Goal: Information Seeking & Learning: Compare options

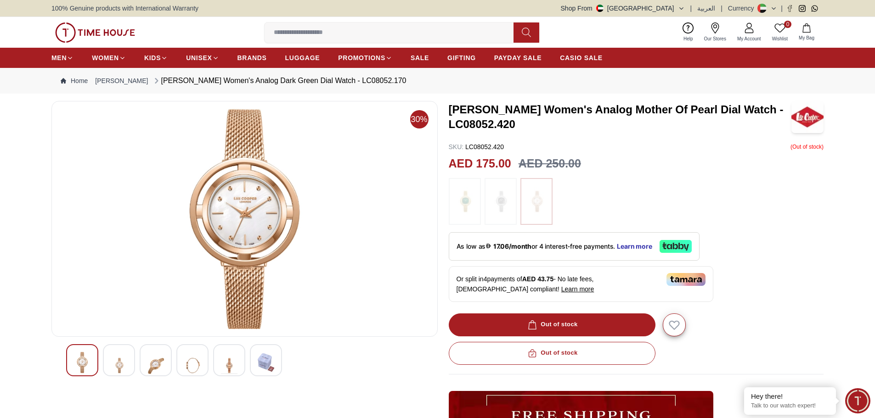
click at [116, 365] on img at bounding box center [119, 365] width 17 height 27
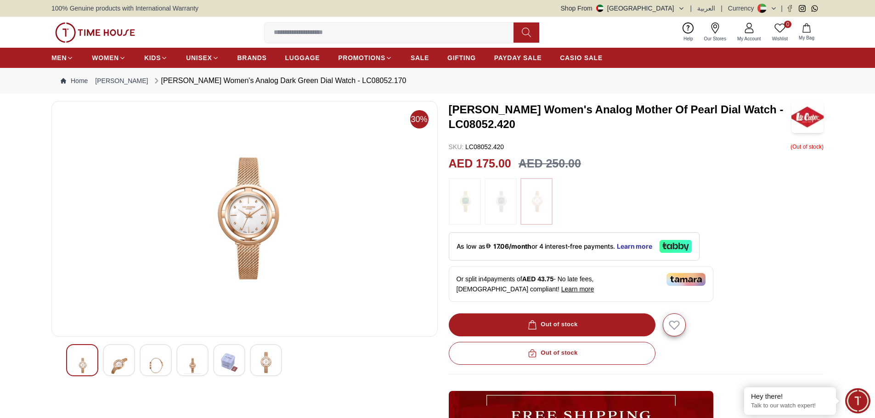
click at [123, 366] on img at bounding box center [119, 365] width 17 height 27
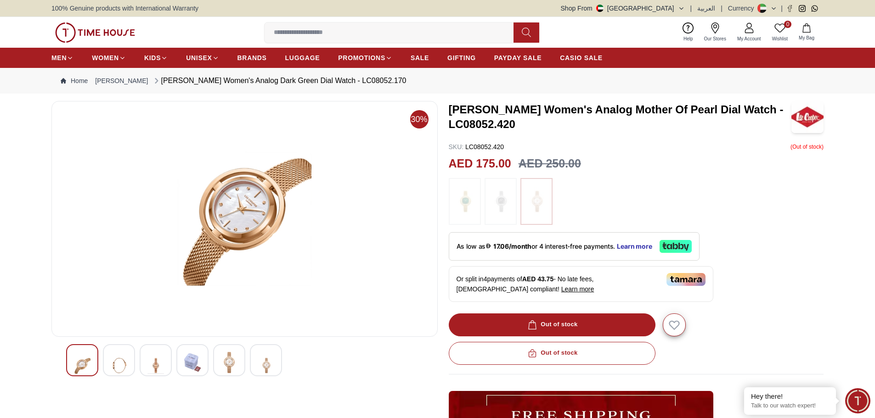
click at [116, 362] on img at bounding box center [119, 365] width 17 height 27
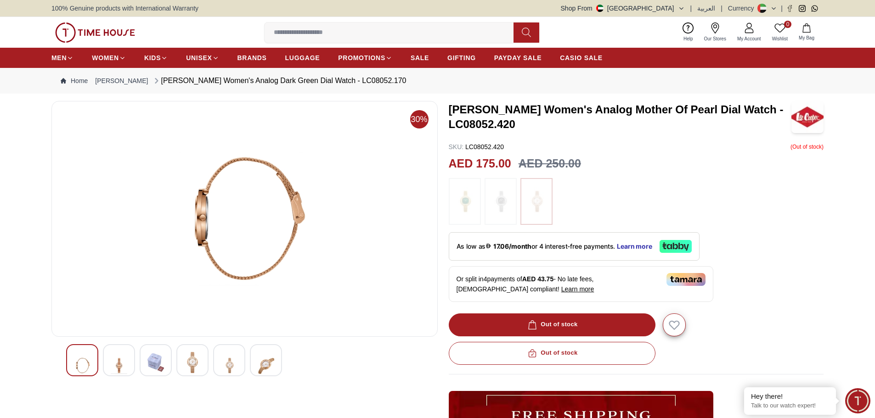
click at [150, 362] on img at bounding box center [155, 362] width 17 height 21
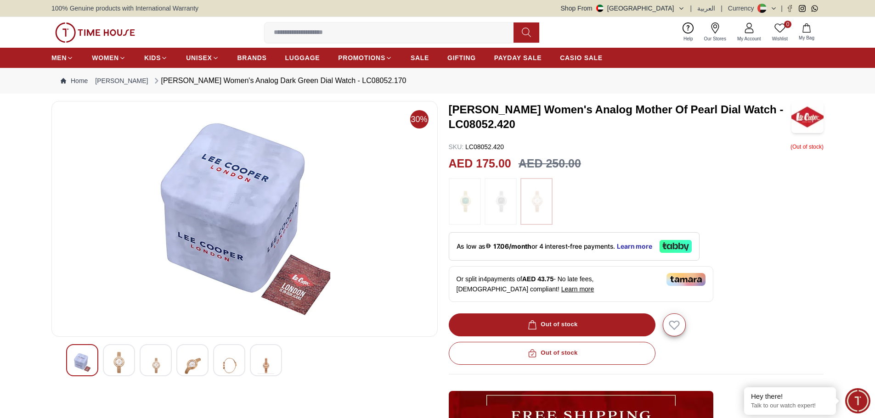
click at [180, 363] on div at bounding box center [192, 360] width 32 height 32
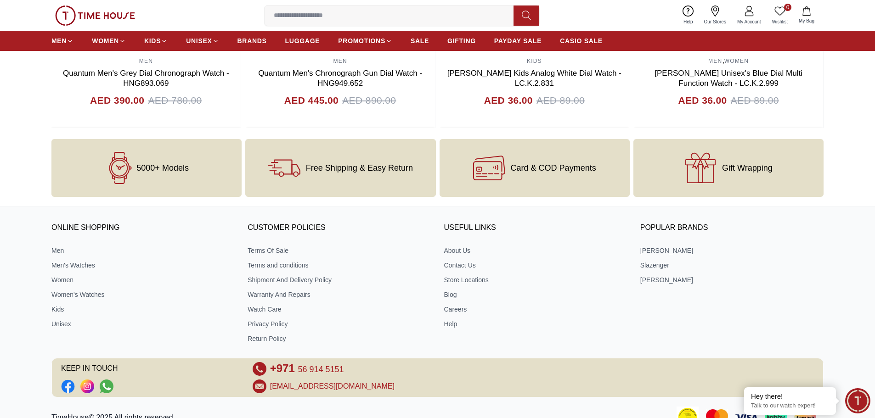
scroll to position [919, 0]
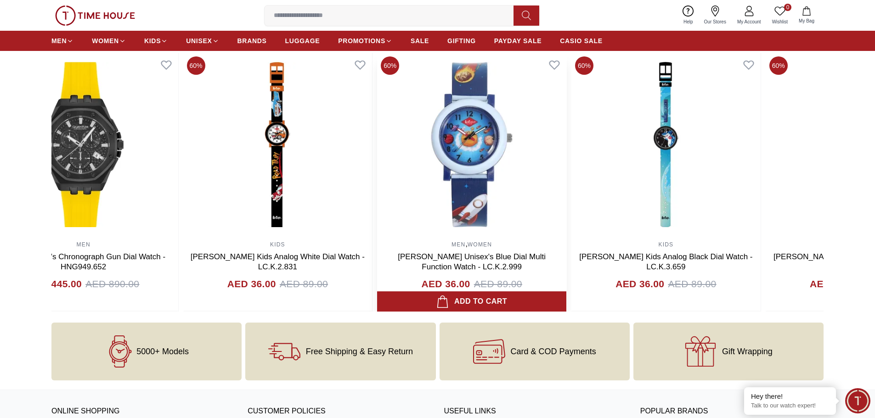
click at [454, 201] on img at bounding box center [471, 145] width 189 height 184
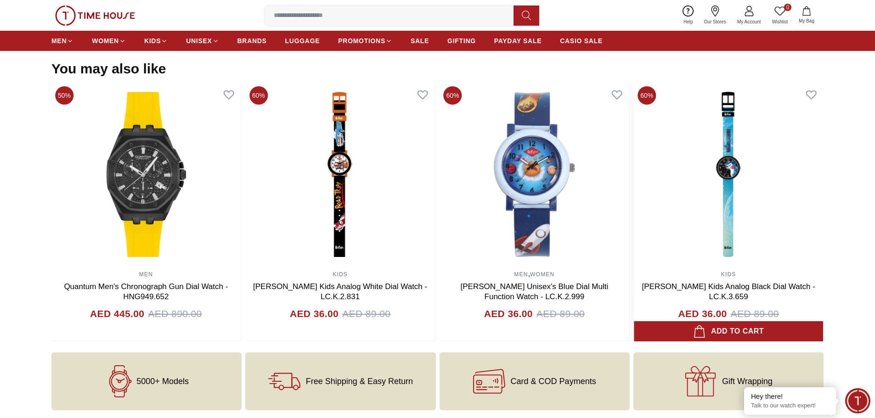
scroll to position [873, 0]
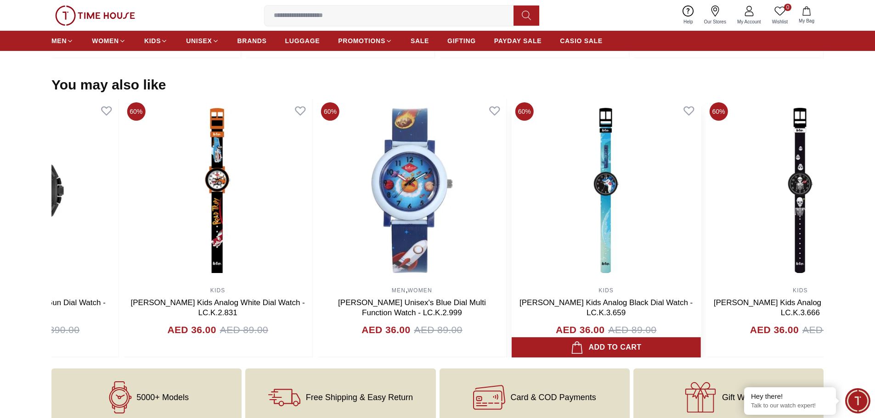
click at [600, 208] on img at bounding box center [606, 191] width 189 height 184
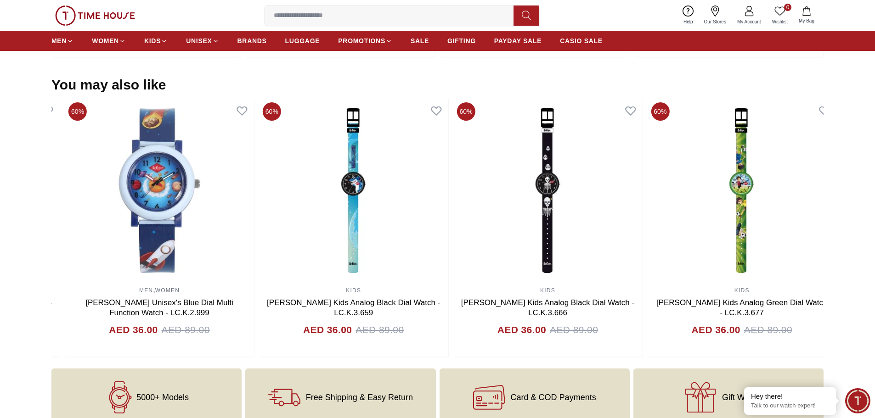
click at [453, 211] on img at bounding box center [547, 191] width 189 height 184
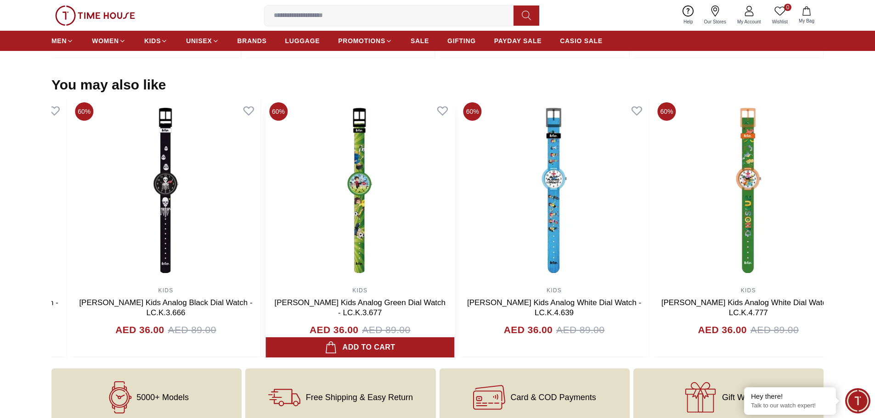
click at [310, 203] on img at bounding box center [359, 191] width 189 height 184
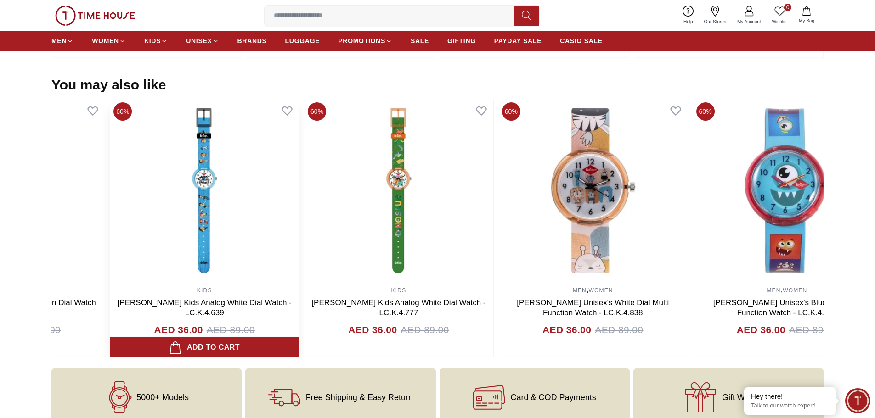
click at [289, 203] on img at bounding box center [204, 191] width 189 height 184
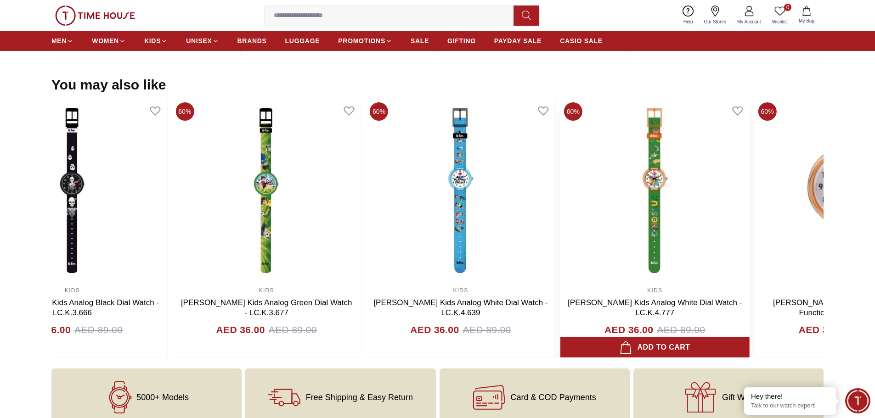
click at [672, 231] on img at bounding box center [654, 191] width 189 height 184
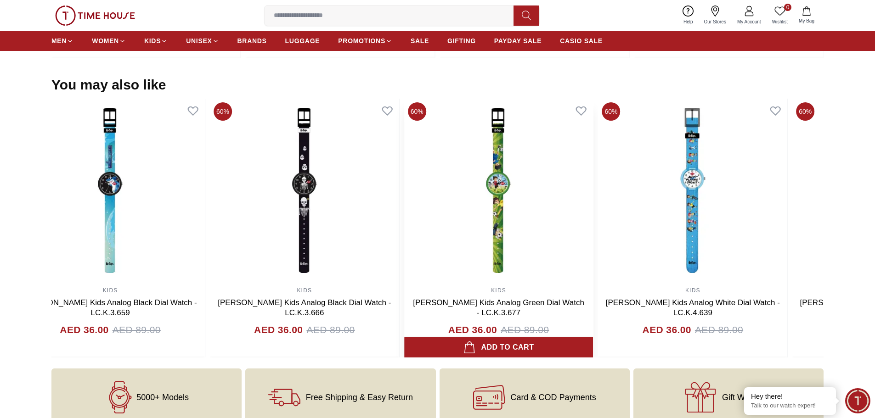
click at [518, 221] on img at bounding box center [498, 191] width 189 height 184
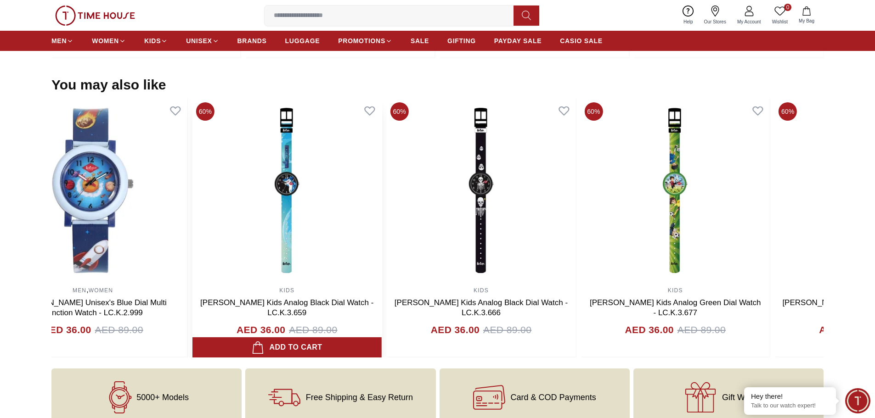
click at [316, 219] on img at bounding box center [286, 191] width 189 height 184
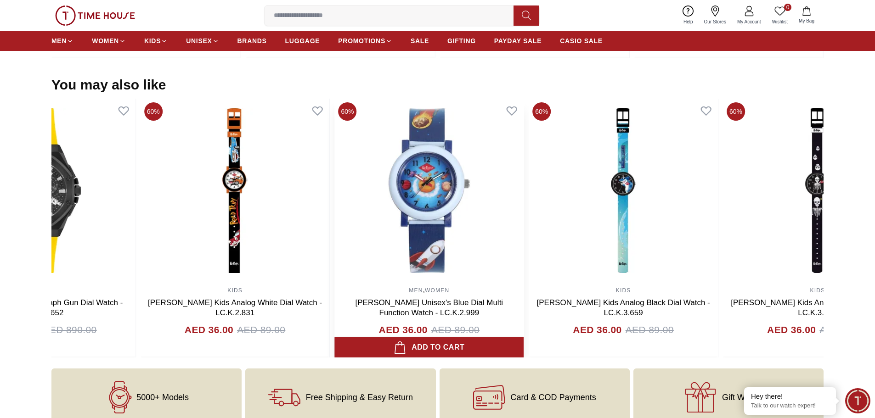
click at [463, 226] on img at bounding box center [428, 191] width 189 height 184
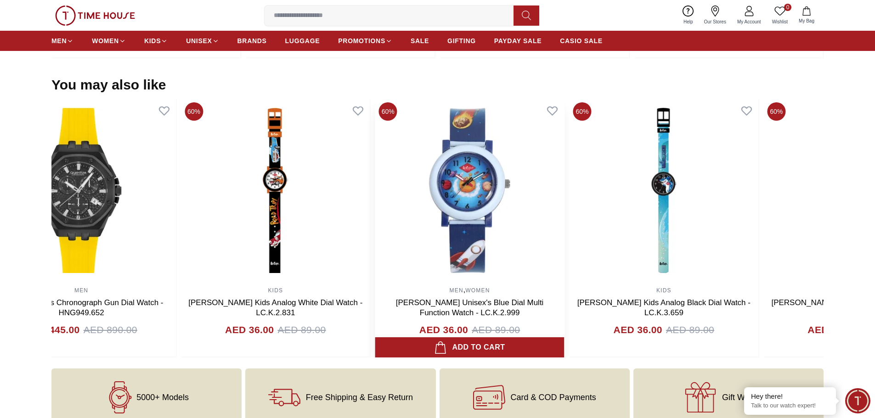
click at [468, 232] on img at bounding box center [469, 191] width 189 height 184
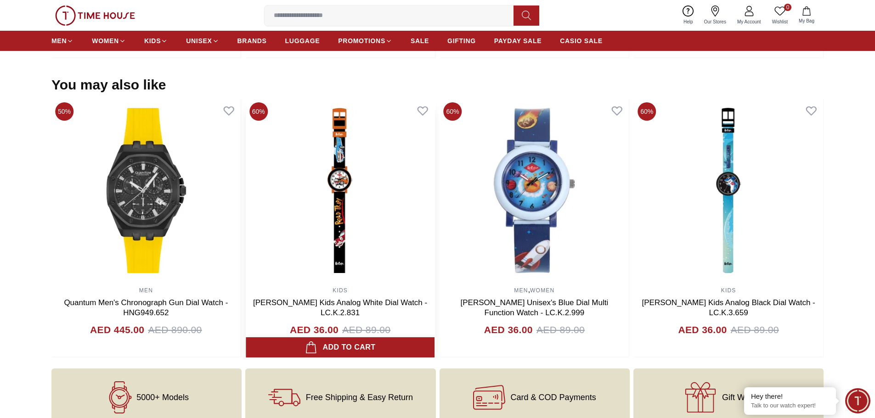
click at [367, 164] on img at bounding box center [340, 191] width 189 height 184
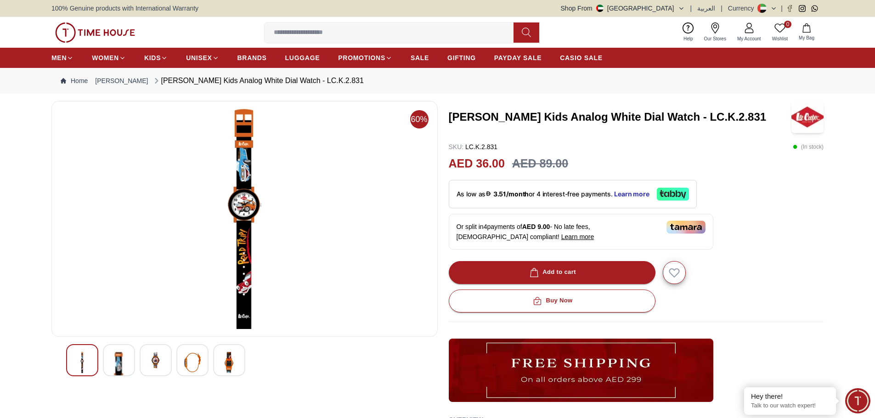
click at [124, 359] on img at bounding box center [119, 387] width 17 height 71
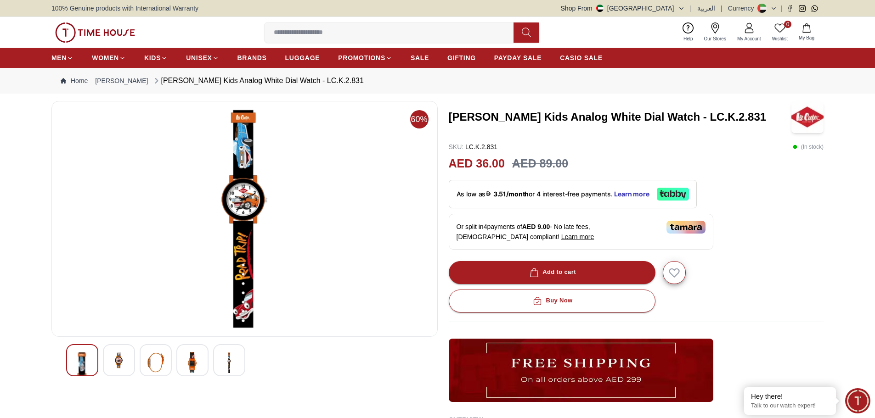
click at [126, 356] on img at bounding box center [119, 360] width 17 height 17
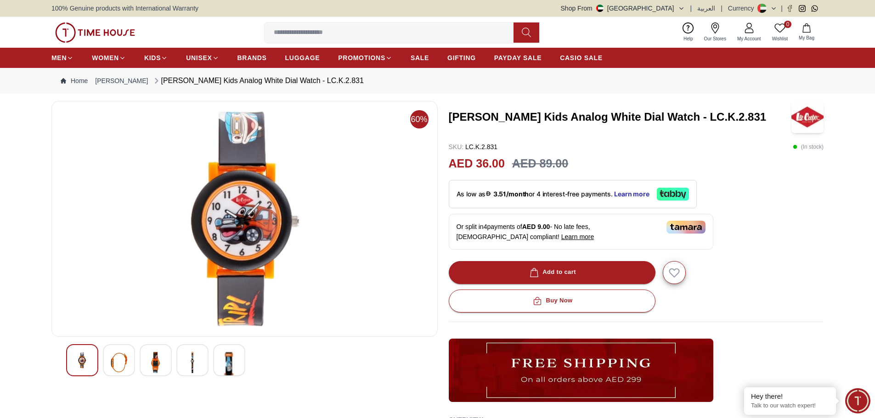
click at [128, 357] on div at bounding box center [119, 360] width 32 height 32
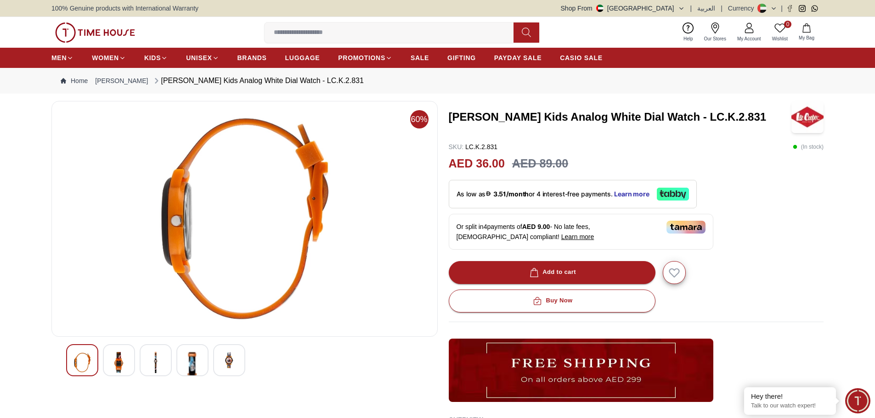
click at [158, 357] on img at bounding box center [155, 362] width 17 height 21
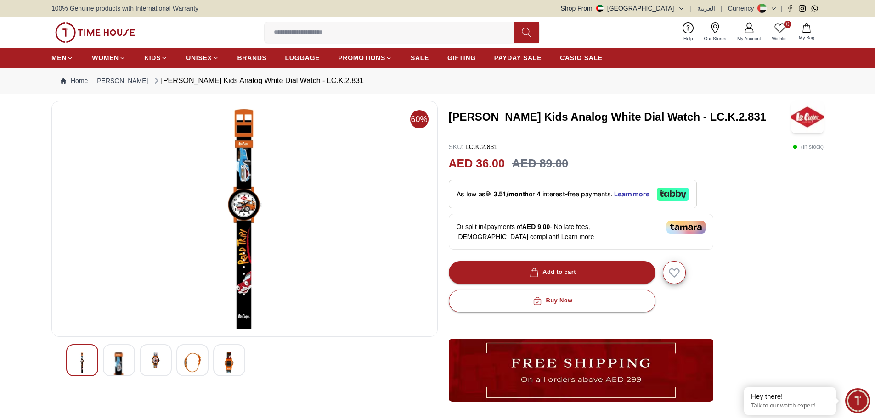
click at [156, 357] on img at bounding box center [155, 360] width 17 height 17
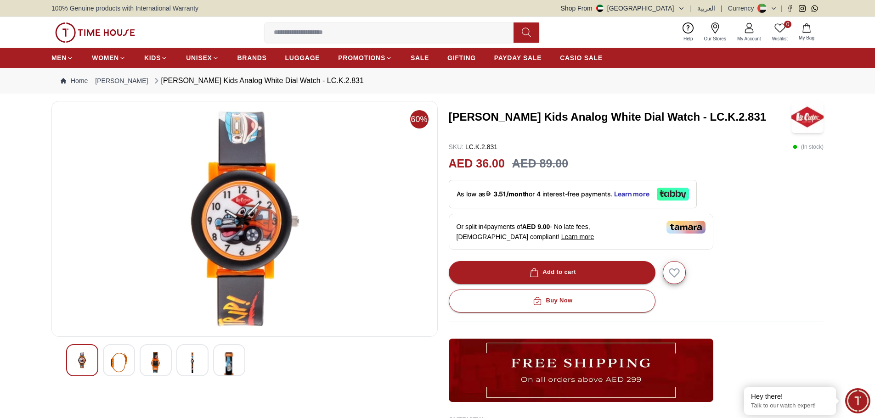
click at [158, 357] on img at bounding box center [155, 362] width 17 height 21
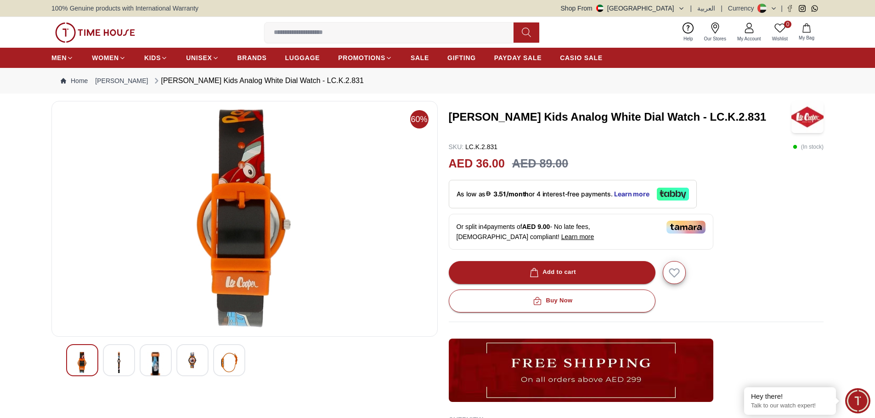
click at [191, 364] on img at bounding box center [192, 360] width 17 height 17
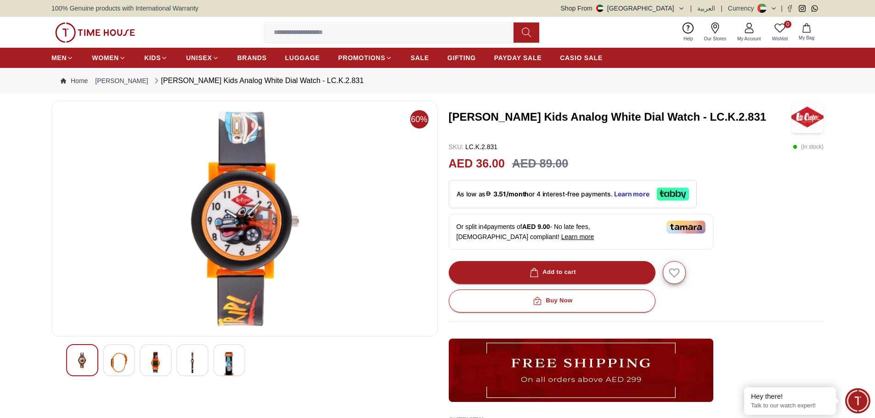
click at [162, 365] on img at bounding box center [155, 362] width 17 height 21
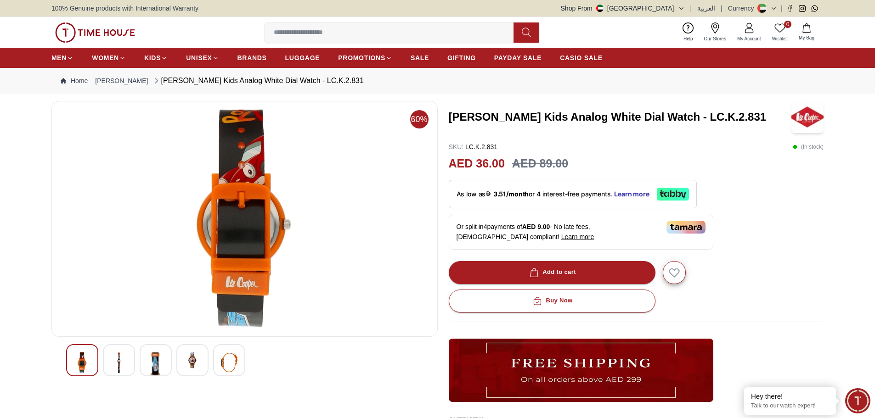
click at [192, 364] on img at bounding box center [192, 360] width 17 height 17
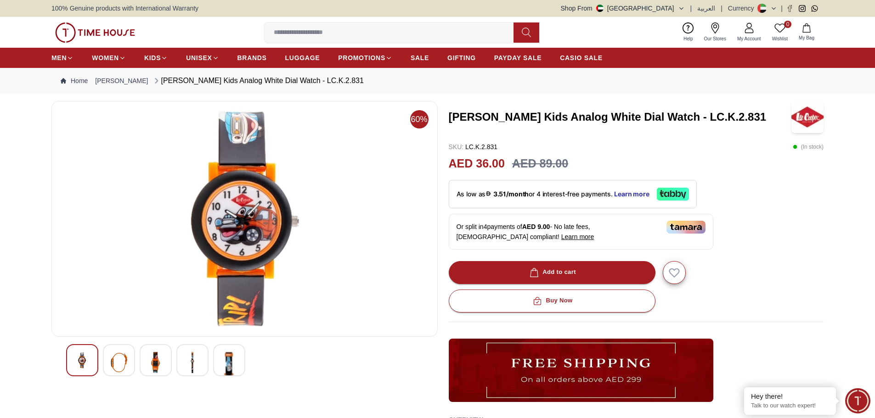
click at [225, 361] on img at bounding box center [229, 387] width 17 height 71
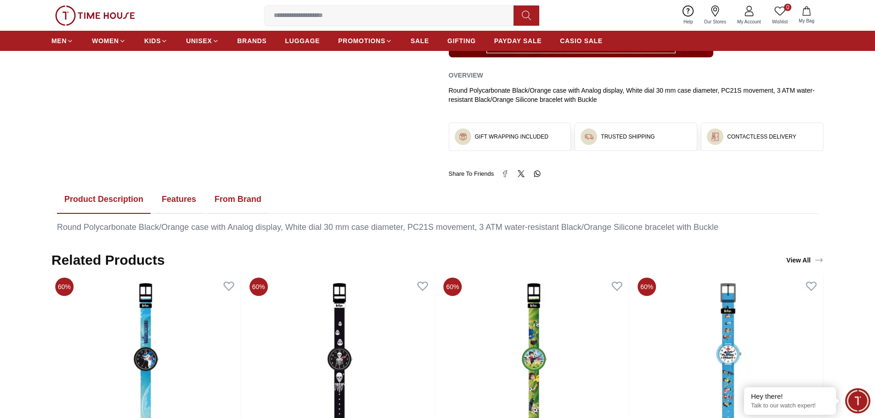
scroll to position [505, 0]
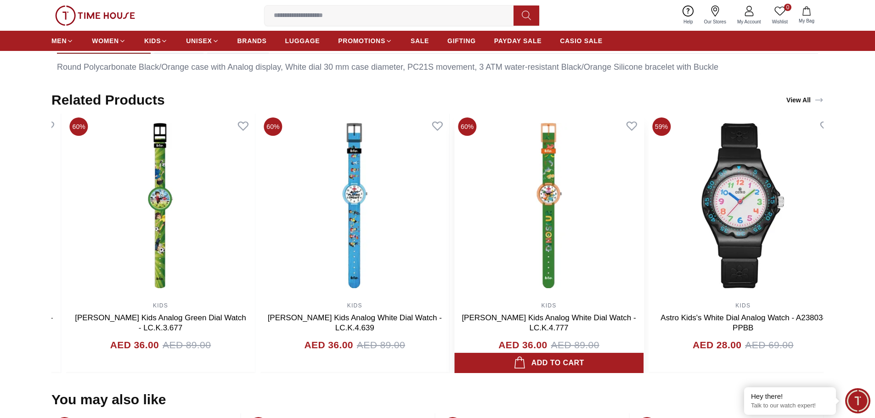
click at [562, 244] on img at bounding box center [548, 206] width 189 height 184
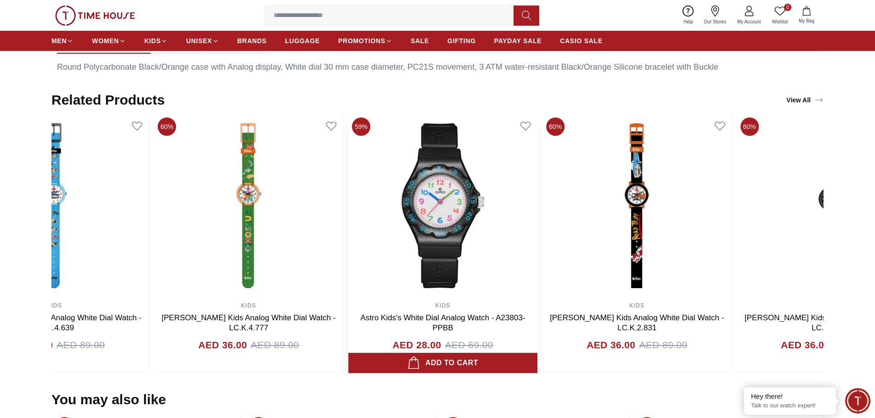
click at [476, 230] on img at bounding box center [442, 206] width 189 height 184
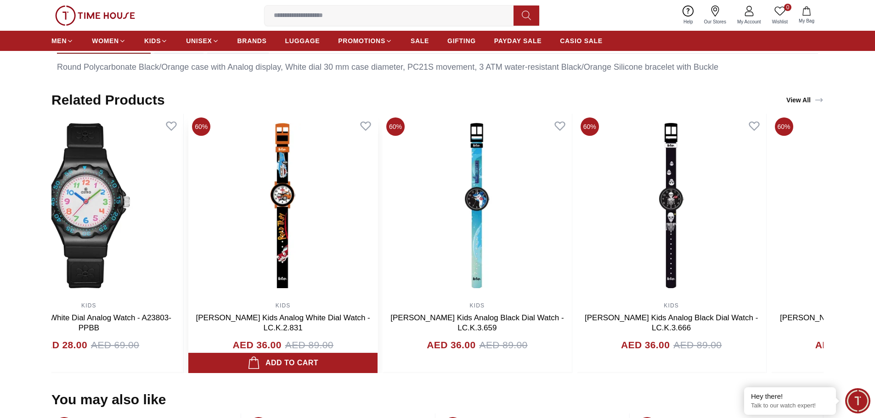
click at [310, 224] on img at bounding box center [282, 206] width 189 height 184
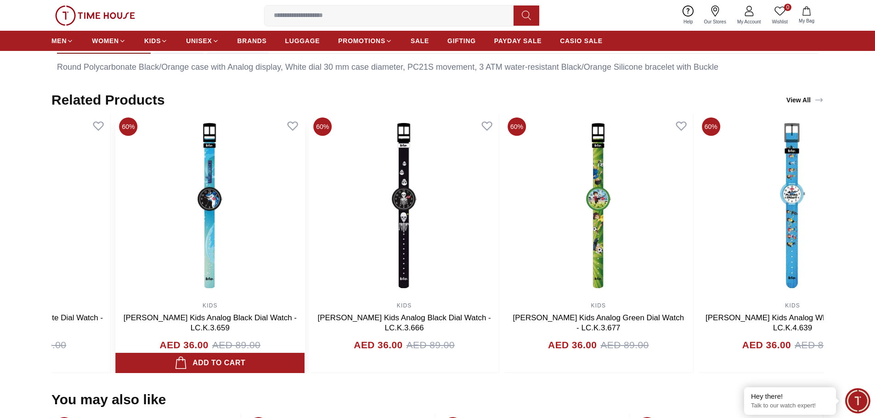
click at [246, 219] on img at bounding box center [209, 206] width 189 height 184
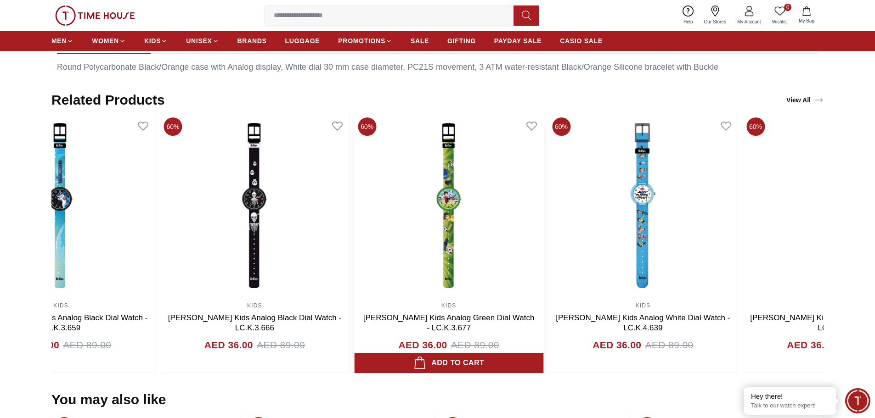
click at [355, 221] on img at bounding box center [449, 206] width 189 height 184
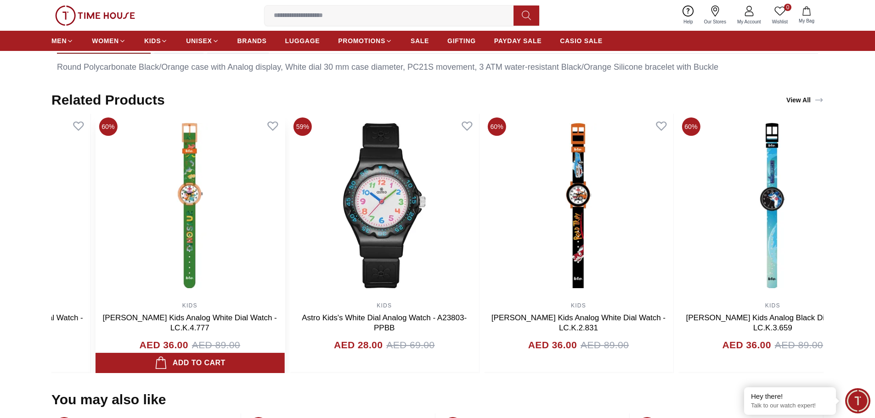
click at [166, 231] on img at bounding box center [190, 206] width 189 height 184
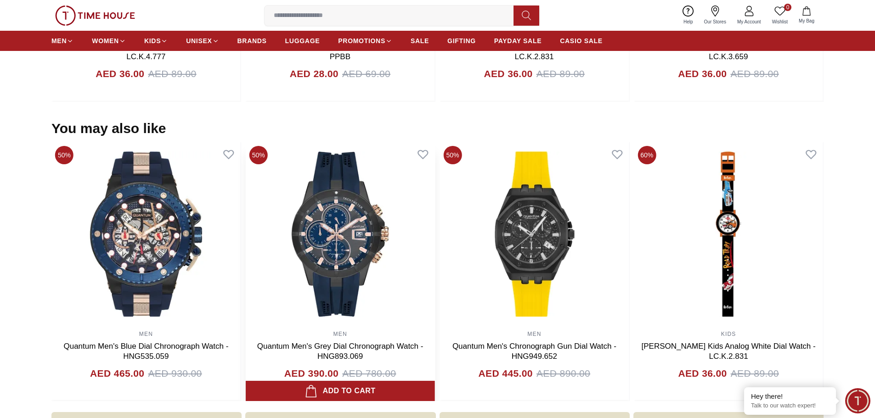
scroll to position [781, 0]
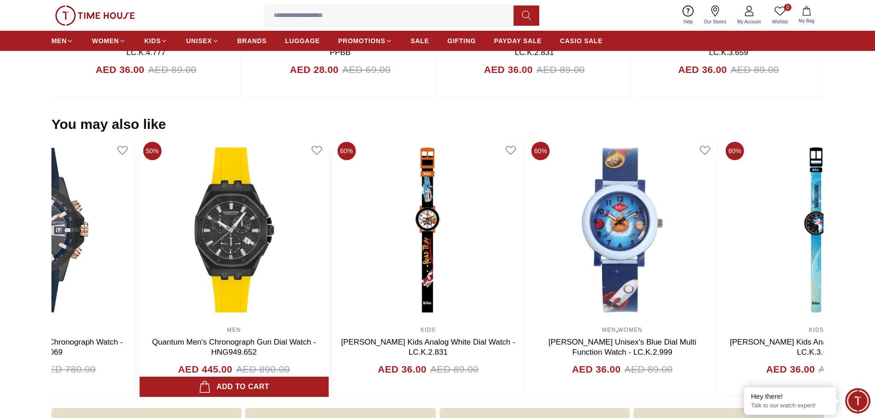
click at [205, 235] on img at bounding box center [234, 230] width 189 height 184
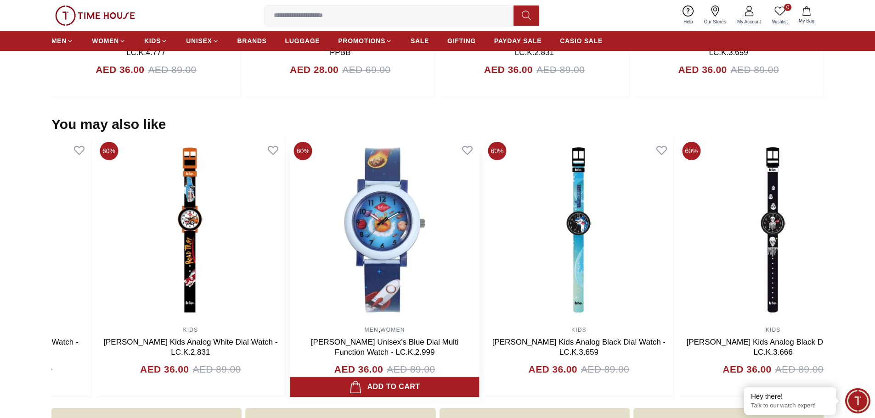
click at [290, 237] on img at bounding box center [384, 230] width 189 height 184
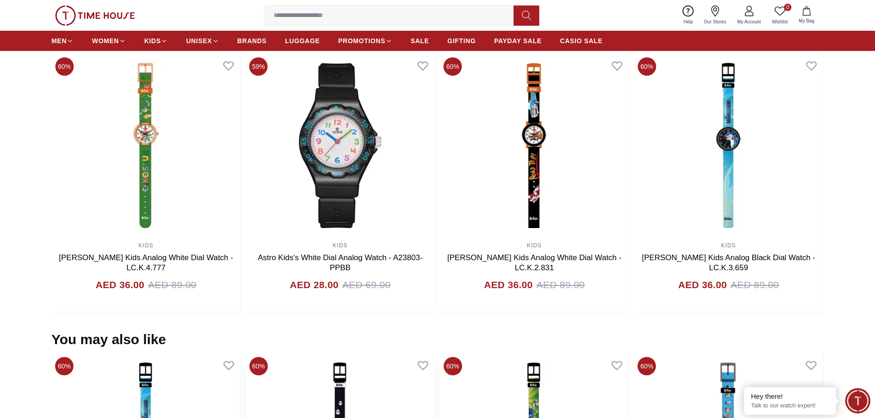
scroll to position [413, 0]
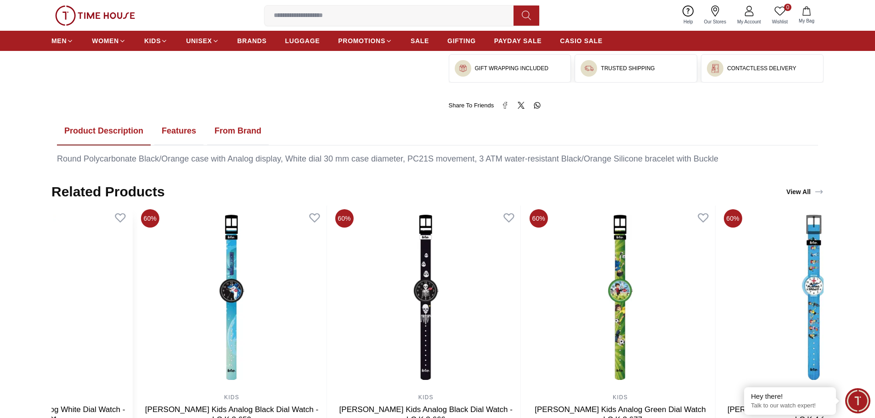
click at [37, 257] on section "Related Products View All 60% KIDS [PERSON_NAME] Kids Analog White Dial Watch -…" at bounding box center [437, 325] width 875 height 282
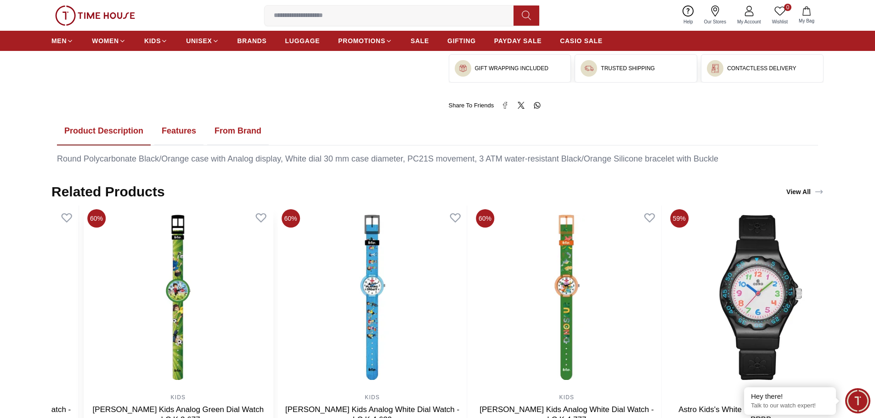
click at [139, 258] on img at bounding box center [178, 298] width 189 height 184
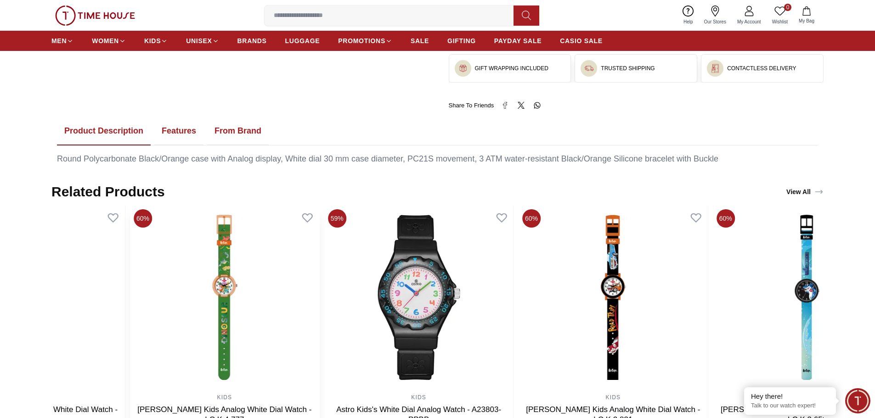
click at [130, 242] on img at bounding box center [224, 298] width 189 height 184
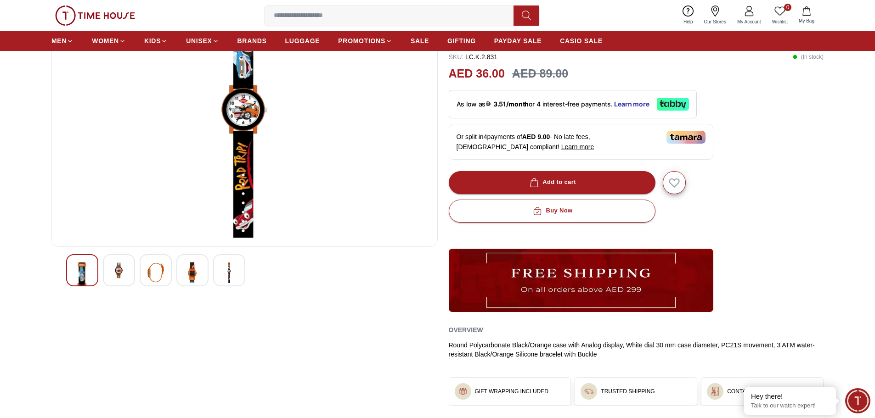
scroll to position [0, 0]
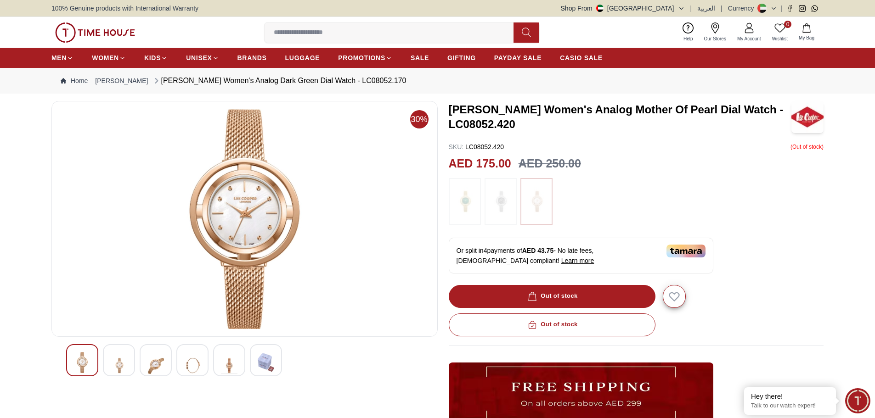
click at [462, 202] on img at bounding box center [464, 202] width 23 height 38
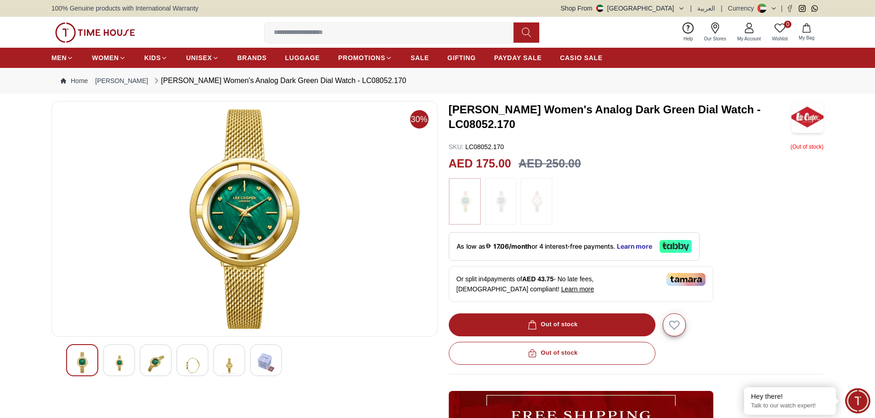
click at [504, 198] on img at bounding box center [500, 202] width 23 height 38
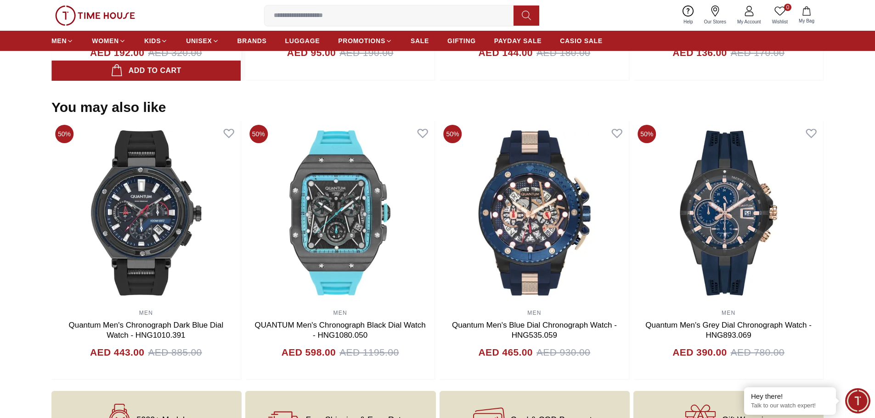
scroll to position [873, 0]
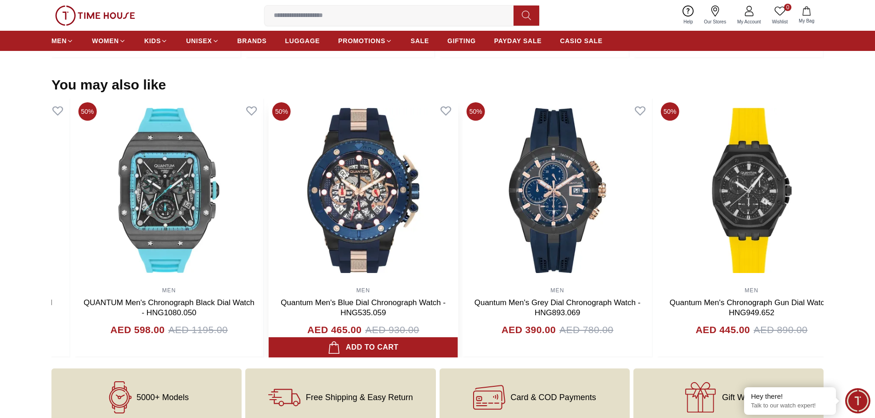
click at [269, 195] on img at bounding box center [363, 191] width 189 height 184
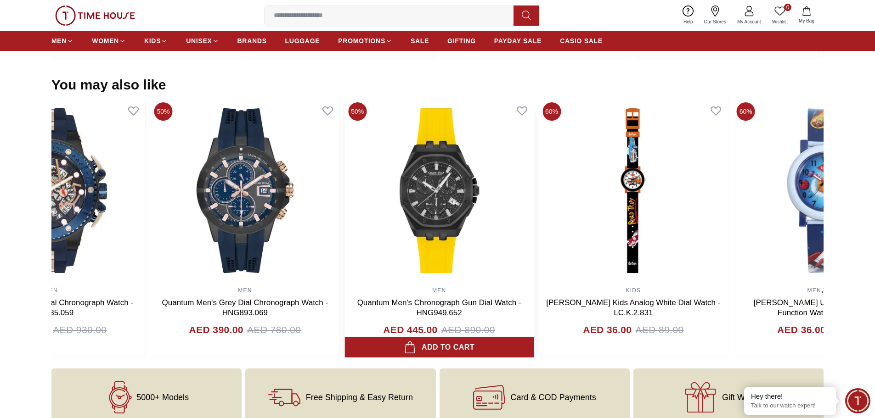
click at [344, 190] on img at bounding box center [438, 191] width 189 height 184
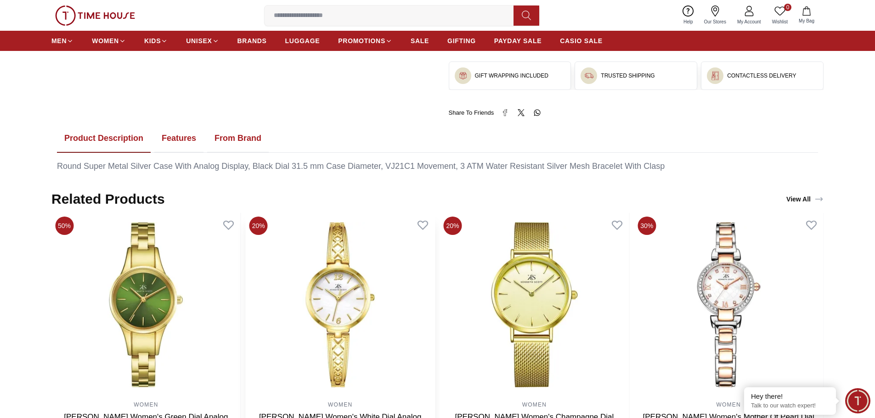
scroll to position [597, 0]
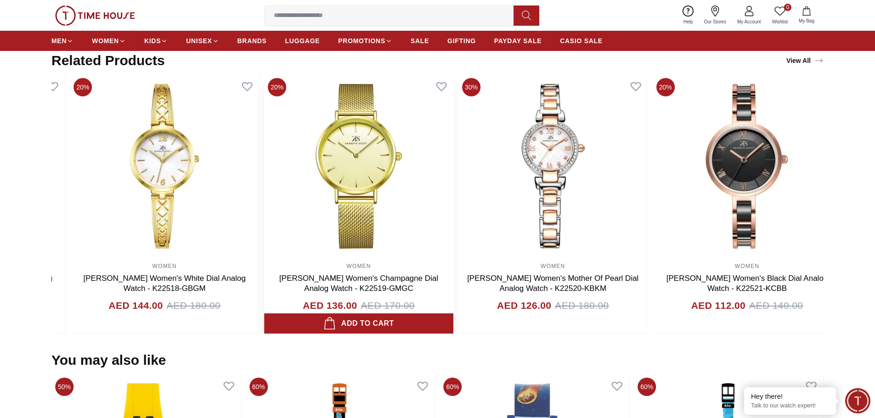
click at [401, 198] on img at bounding box center [358, 166] width 189 height 184
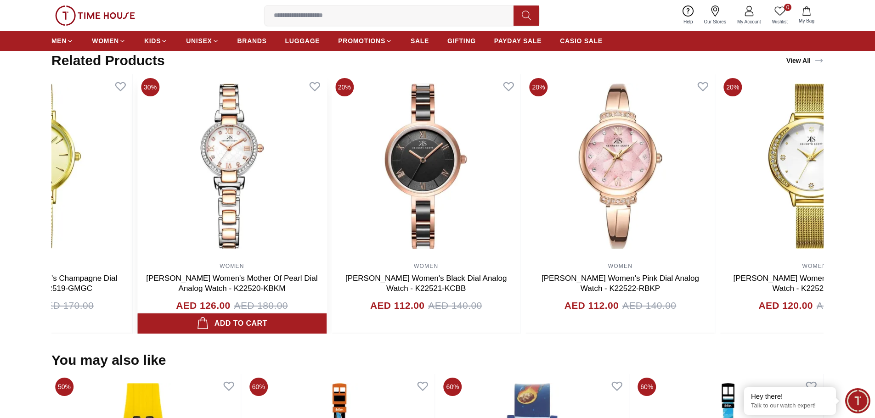
click at [306, 195] on img at bounding box center [231, 166] width 189 height 184
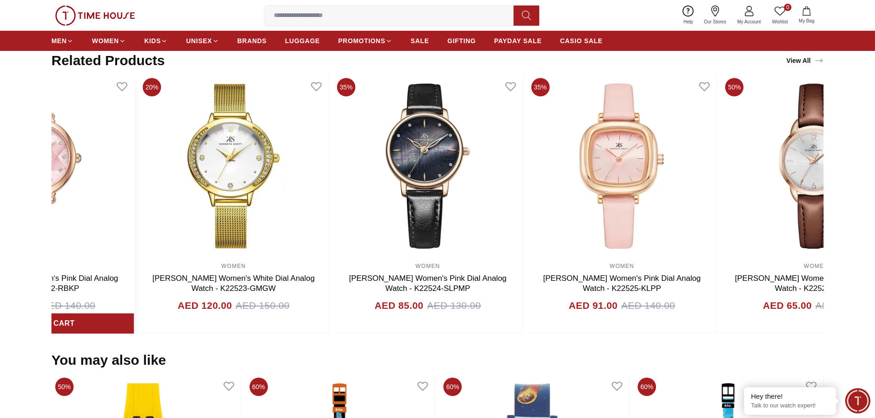
click at [25, 184] on section "Related Products View All 60% WOMEN [PERSON_NAME] Women's Orange Dial Analog Wa…" at bounding box center [437, 193] width 875 height 282
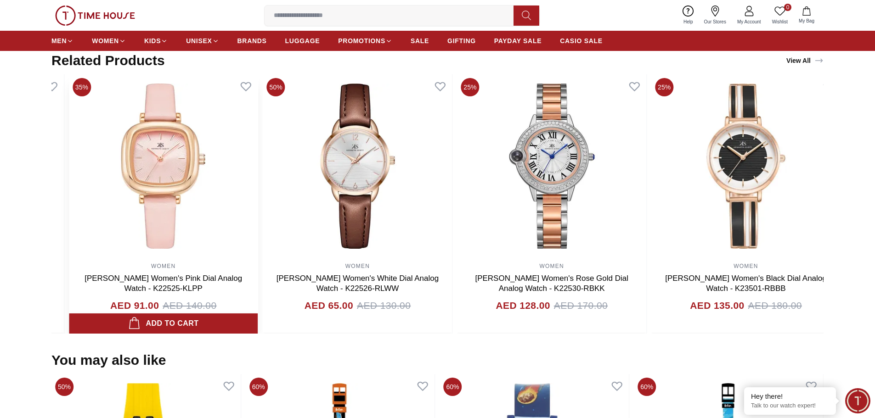
click at [121, 187] on img at bounding box center [163, 166] width 189 height 184
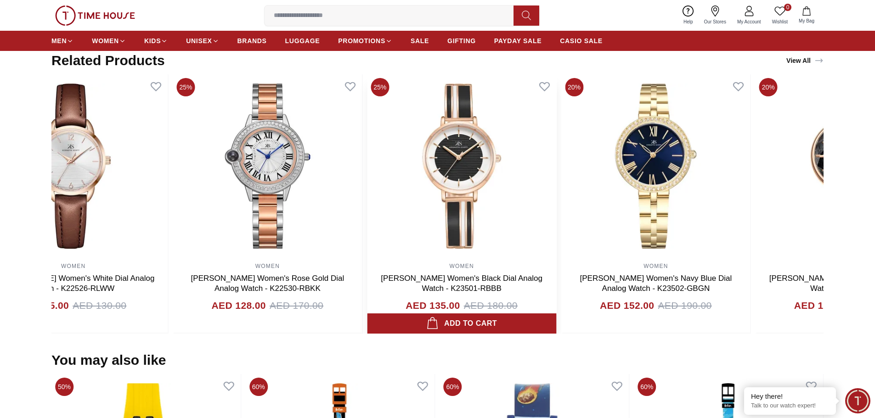
click at [367, 209] on img at bounding box center [461, 166] width 189 height 184
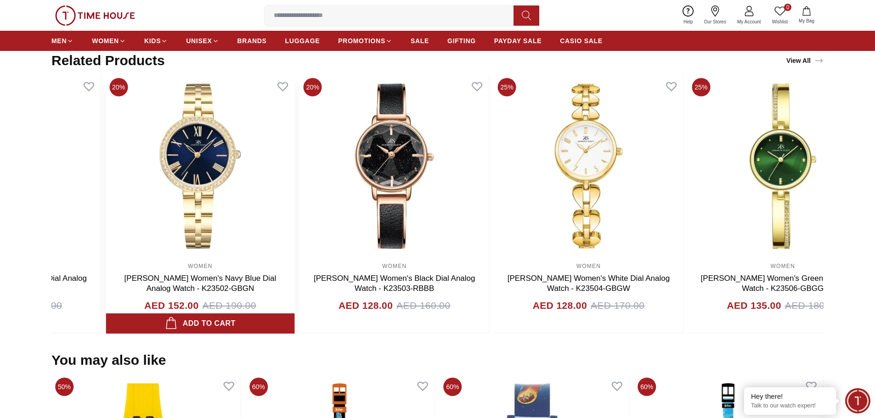
click at [260, 201] on img at bounding box center [200, 166] width 189 height 184
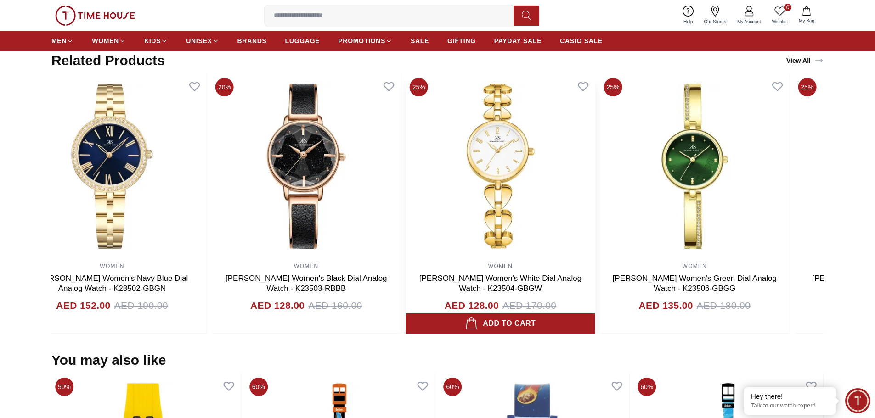
click at [406, 202] on img at bounding box center [500, 166] width 189 height 184
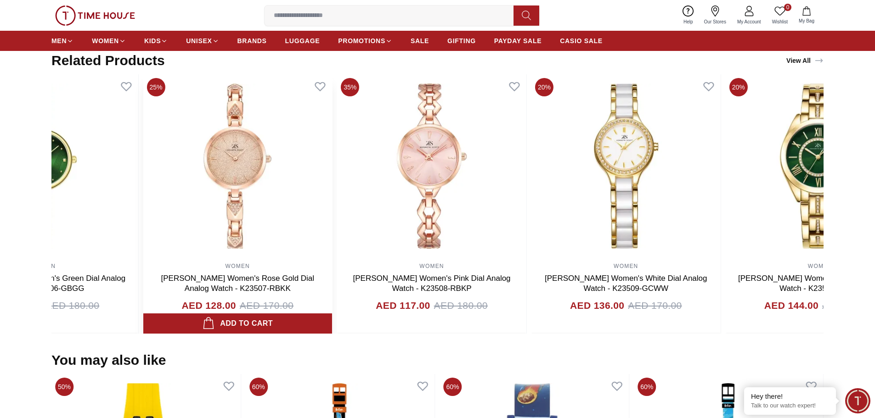
click at [150, 205] on img at bounding box center [237, 166] width 189 height 184
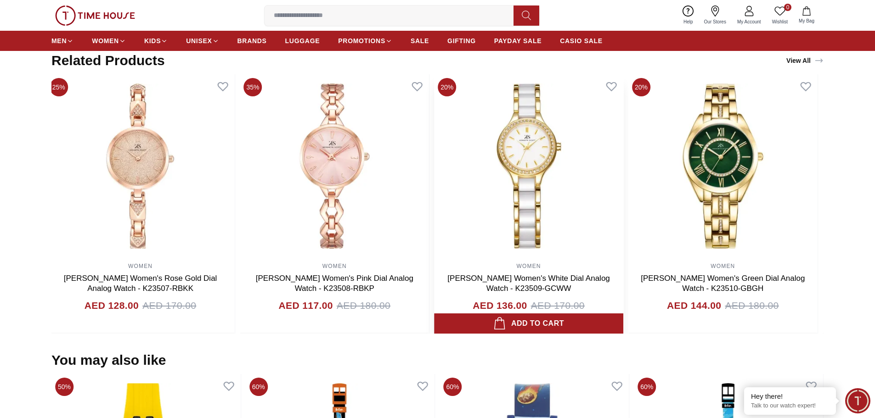
click at [434, 198] on img at bounding box center [528, 166] width 189 height 184
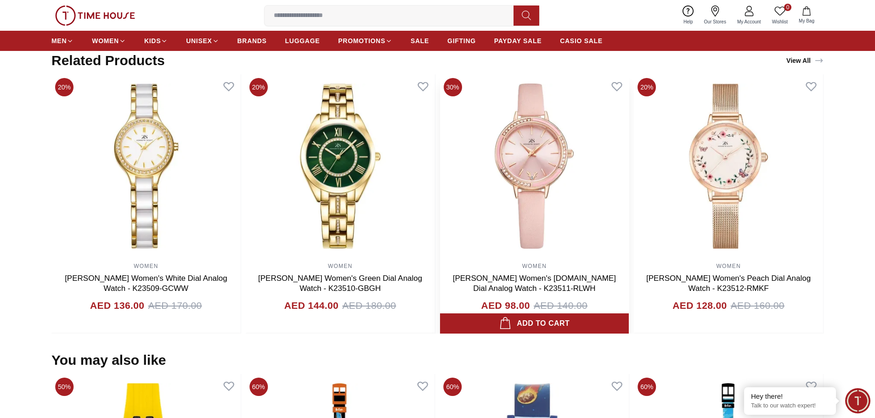
click at [440, 191] on img at bounding box center [534, 166] width 189 height 184
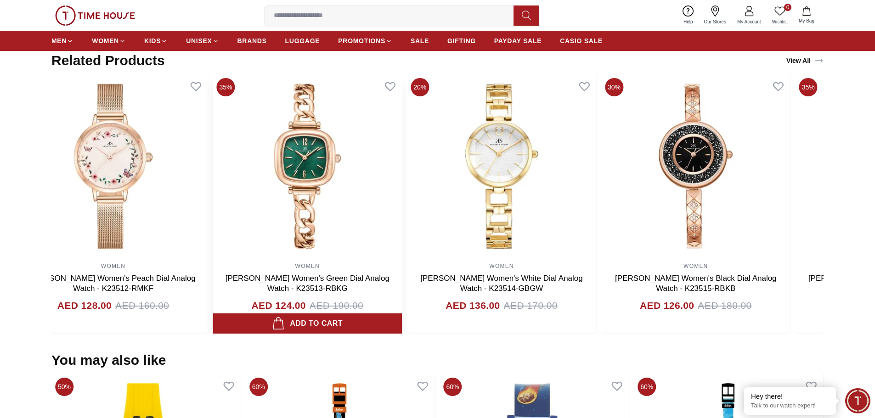
click at [219, 192] on img at bounding box center [307, 166] width 189 height 184
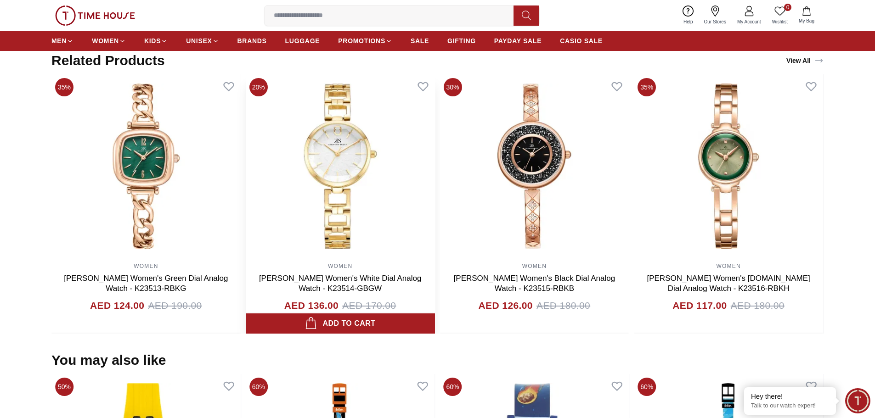
click at [246, 197] on img at bounding box center [340, 166] width 189 height 184
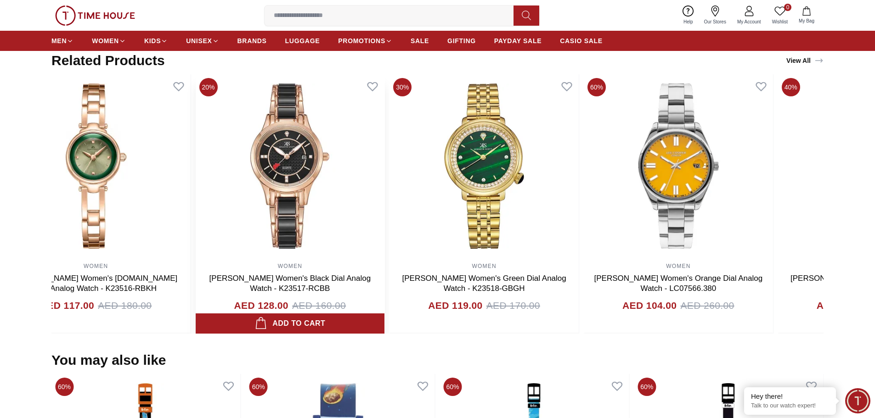
click at [331, 203] on img at bounding box center [290, 166] width 189 height 184
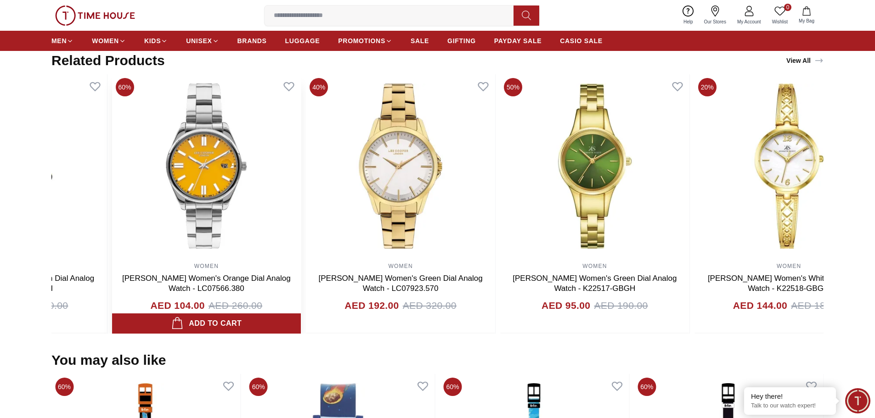
click at [284, 200] on img at bounding box center [206, 166] width 189 height 184
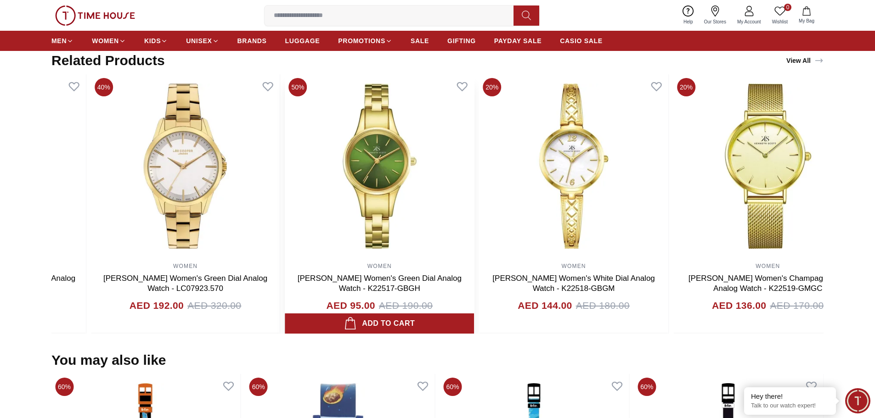
click at [285, 199] on img at bounding box center [379, 166] width 189 height 184
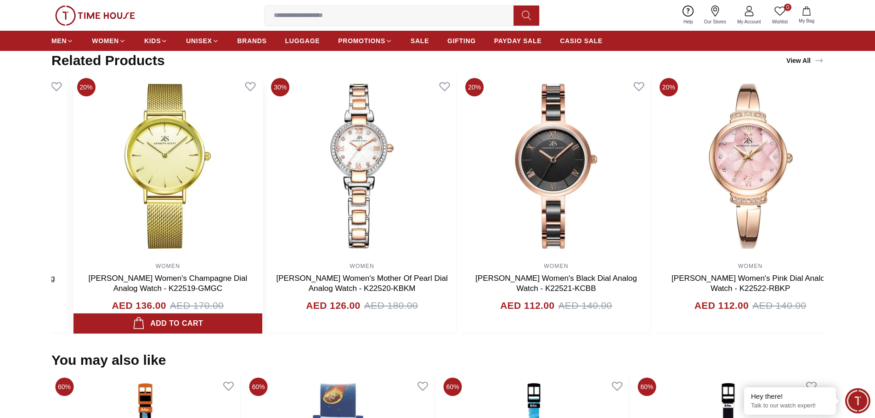
click at [203, 204] on img at bounding box center [167, 166] width 189 height 184
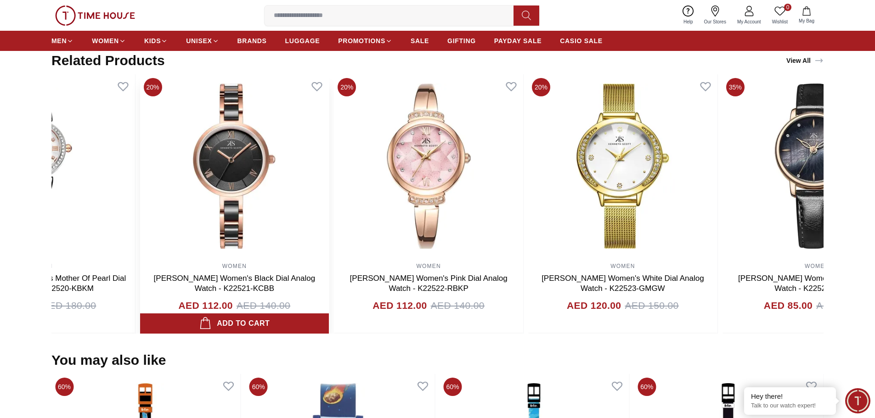
click at [239, 202] on img at bounding box center [234, 166] width 189 height 184
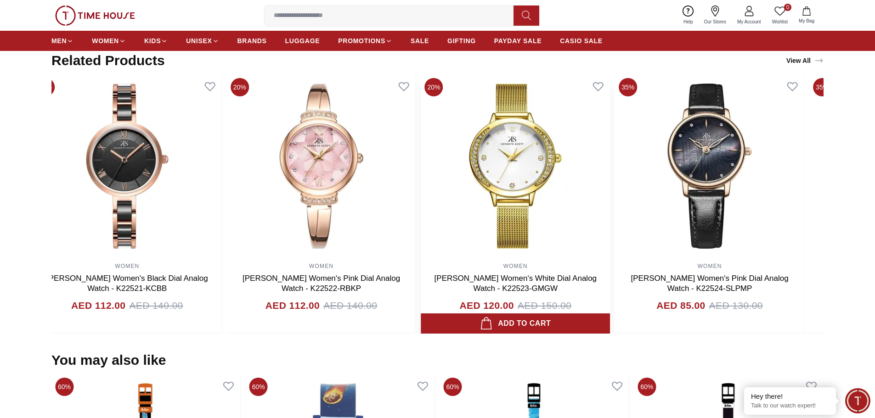
click at [421, 198] on img at bounding box center [515, 166] width 189 height 184
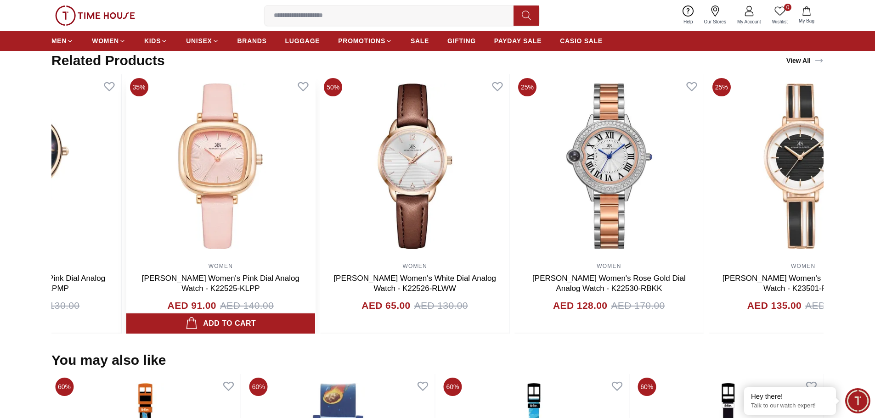
click at [216, 192] on img at bounding box center [220, 166] width 189 height 184
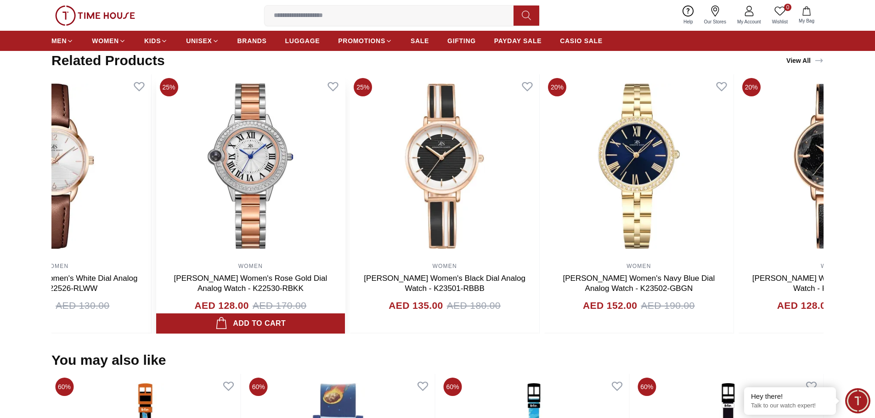
click at [249, 191] on img at bounding box center [250, 166] width 189 height 184
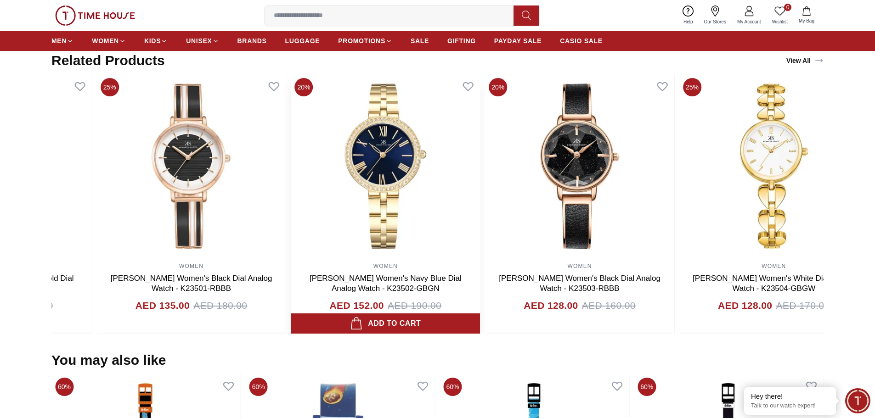
click at [291, 197] on img at bounding box center [385, 166] width 189 height 184
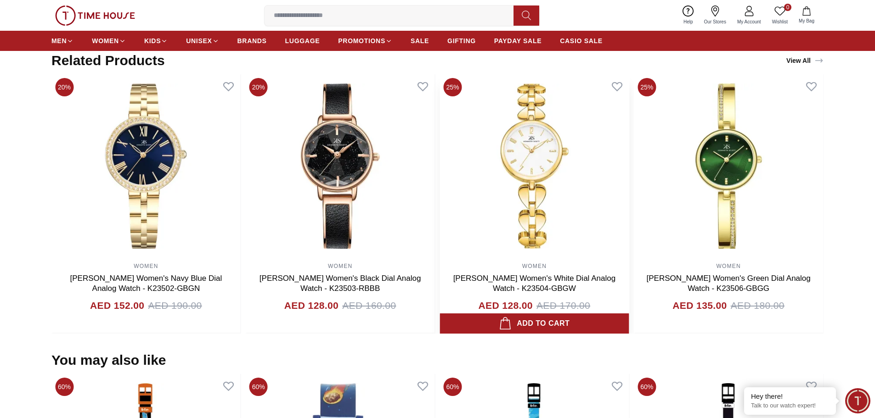
click at [440, 194] on img at bounding box center [534, 166] width 189 height 184
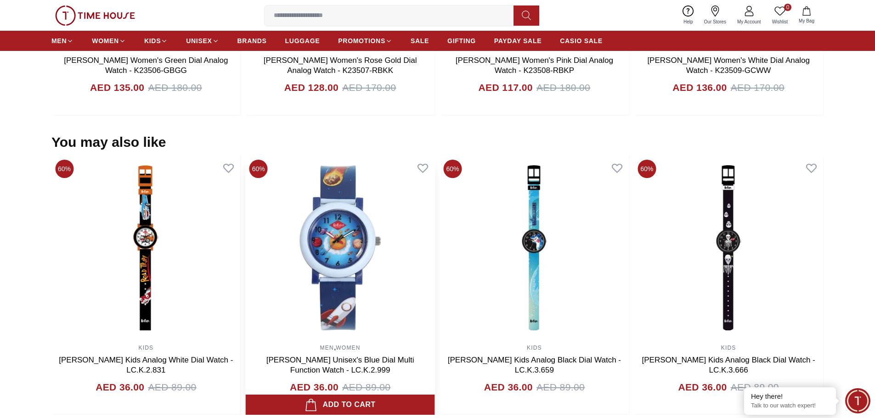
scroll to position [827, 0]
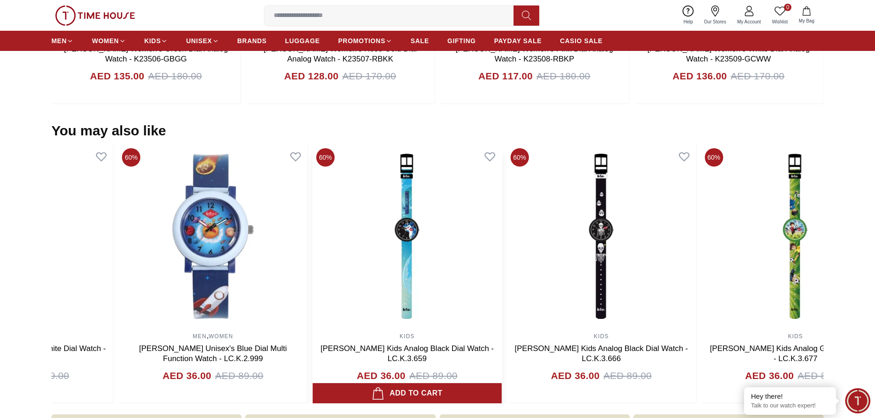
click at [374, 263] on img at bounding box center [407, 237] width 189 height 184
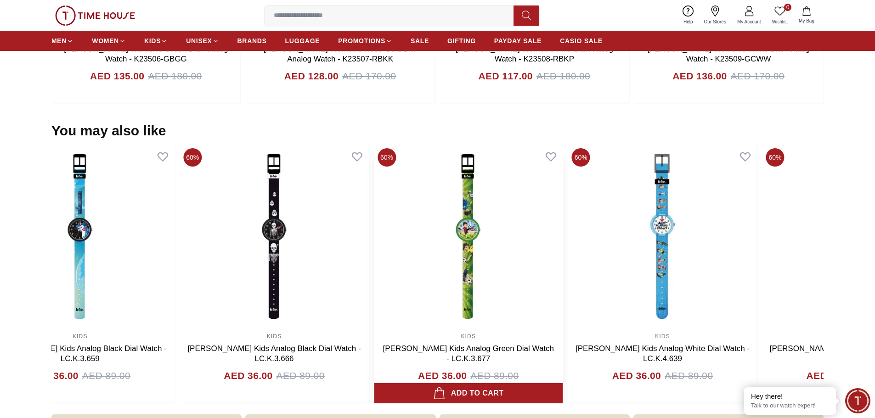
click at [374, 267] on img at bounding box center [468, 237] width 189 height 184
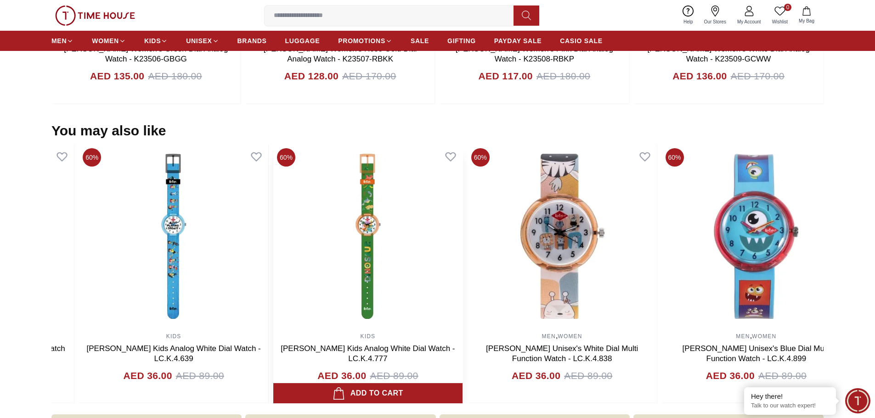
click at [361, 266] on img at bounding box center [367, 237] width 189 height 184
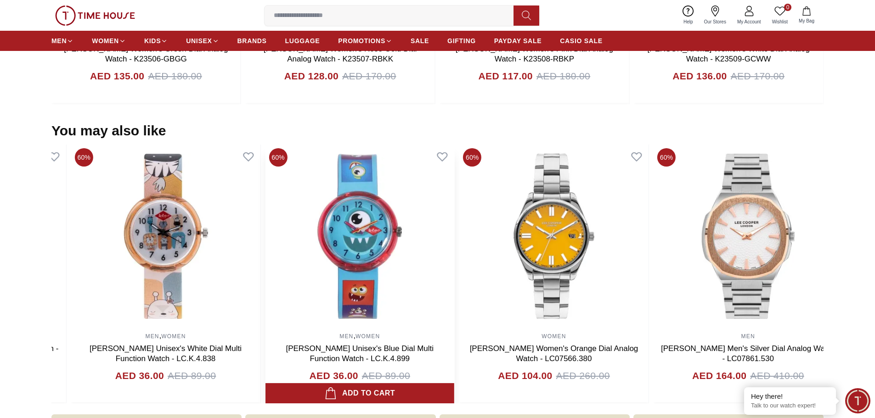
click at [366, 251] on img at bounding box center [359, 237] width 189 height 184
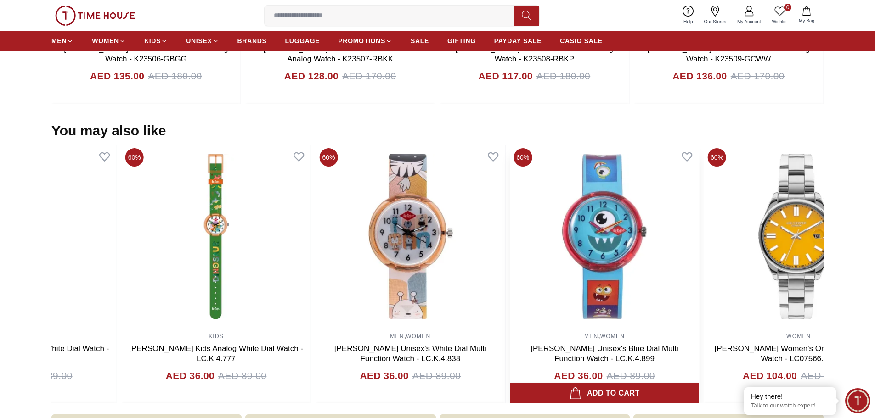
click at [699, 259] on img at bounding box center [604, 237] width 189 height 184
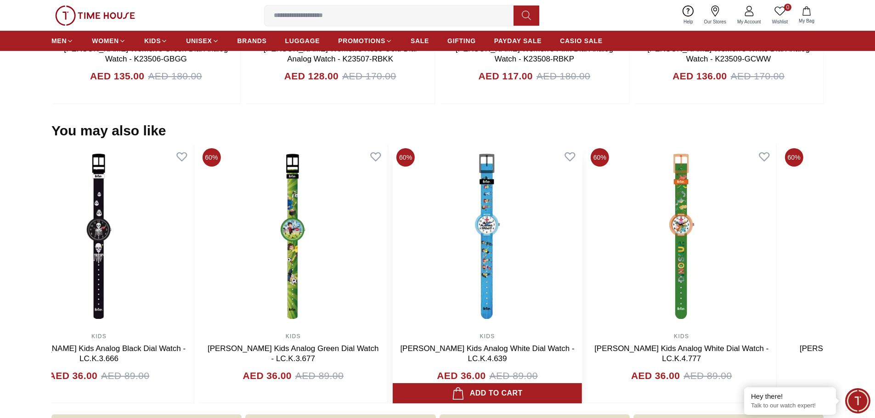
click at [582, 256] on img at bounding box center [487, 237] width 189 height 184
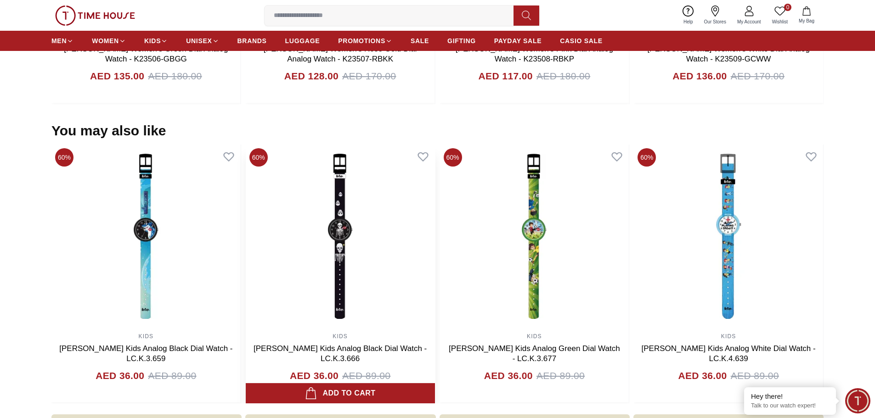
click at [435, 256] on img at bounding box center [340, 237] width 189 height 184
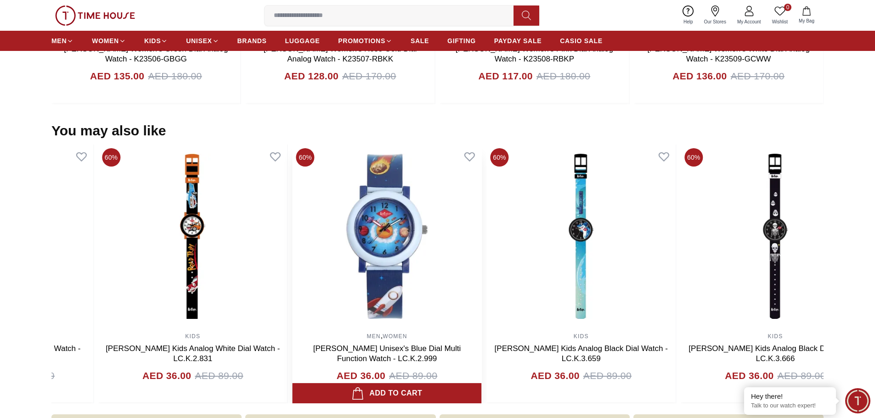
click at [482, 251] on img at bounding box center [387, 237] width 189 height 184
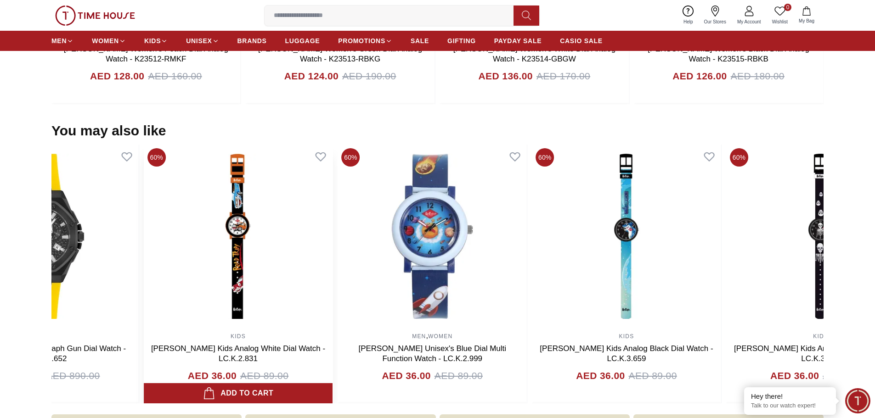
click at [301, 232] on img at bounding box center [238, 237] width 189 height 184
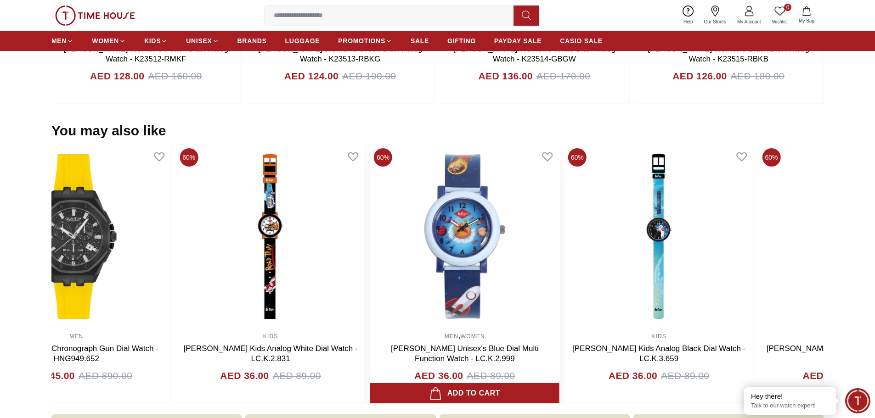
click at [441, 295] on img at bounding box center [464, 237] width 189 height 184
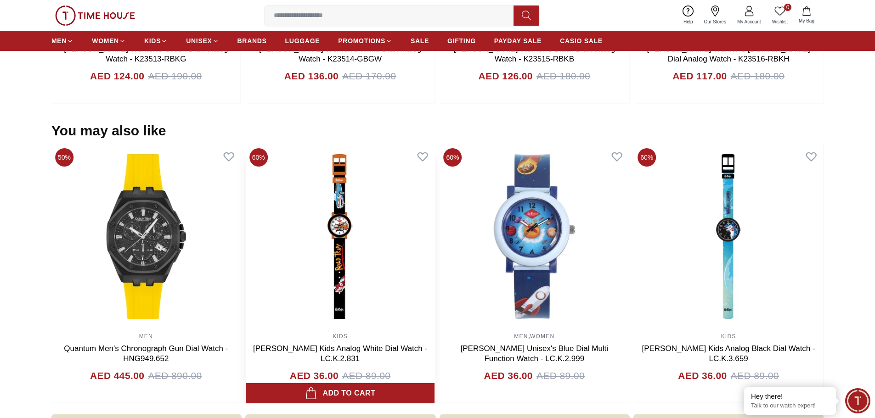
click at [338, 248] on img at bounding box center [340, 237] width 189 height 184
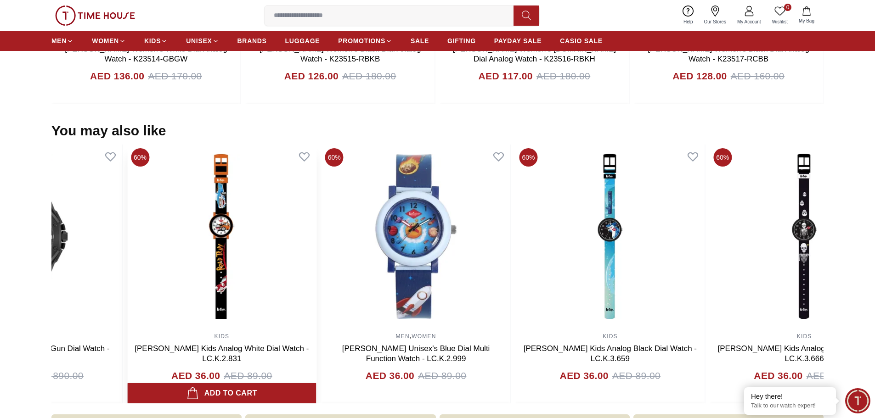
click at [287, 275] on img at bounding box center [221, 237] width 189 height 184
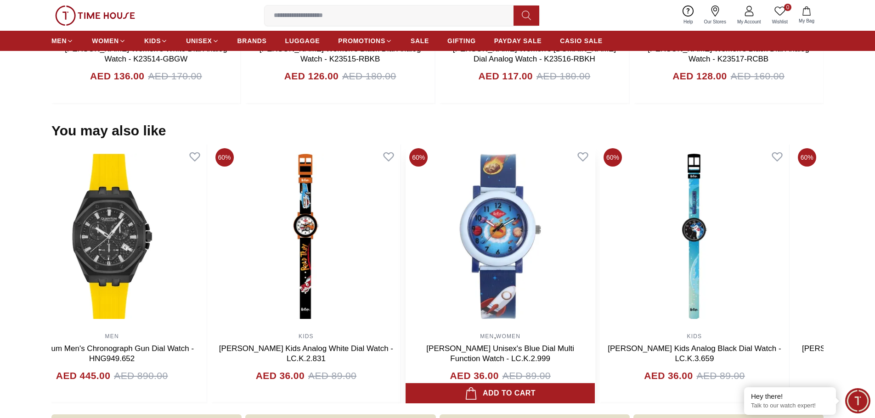
click at [467, 241] on img at bounding box center [500, 237] width 189 height 184
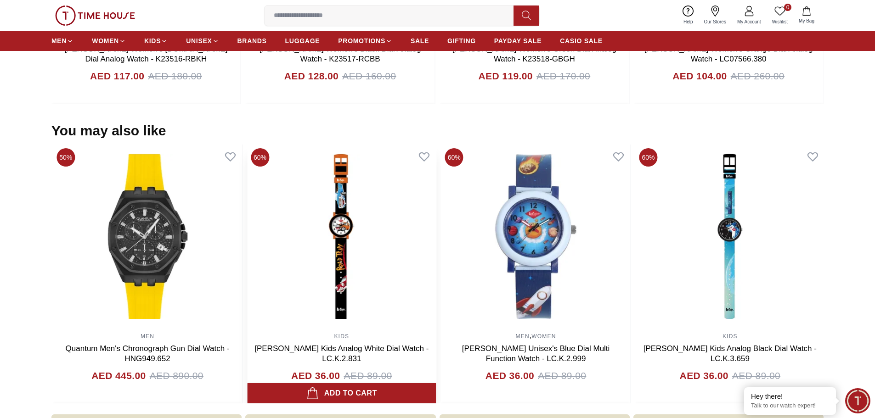
click at [367, 283] on img at bounding box center [341, 237] width 189 height 184
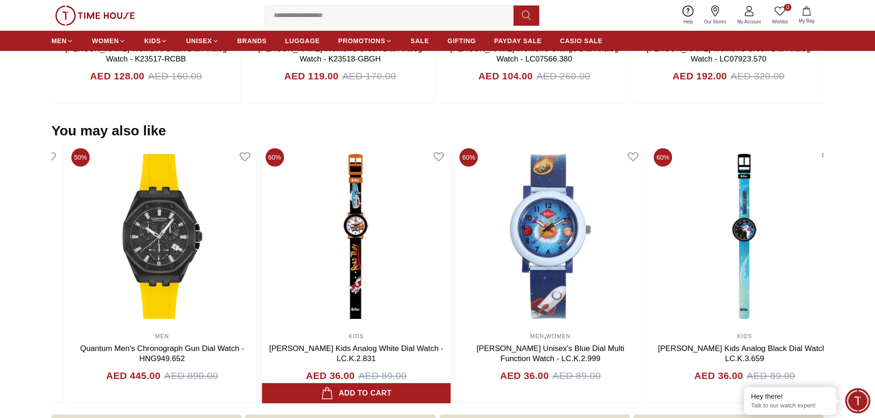
click at [441, 197] on img at bounding box center [356, 237] width 189 height 184
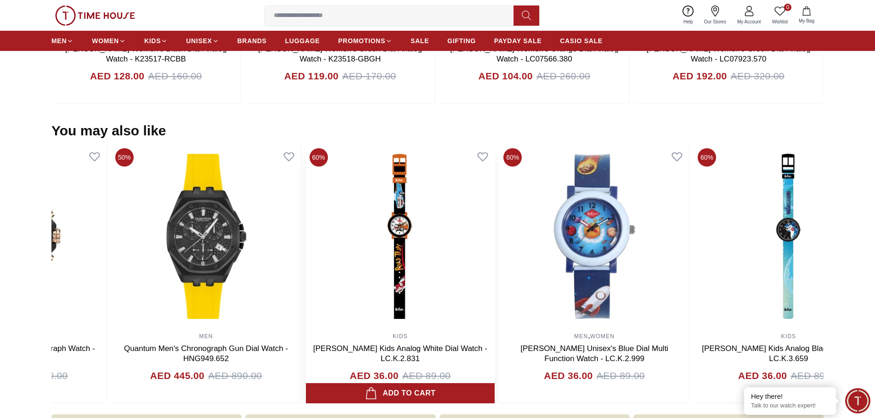
click at [461, 237] on img at bounding box center [399, 237] width 189 height 184
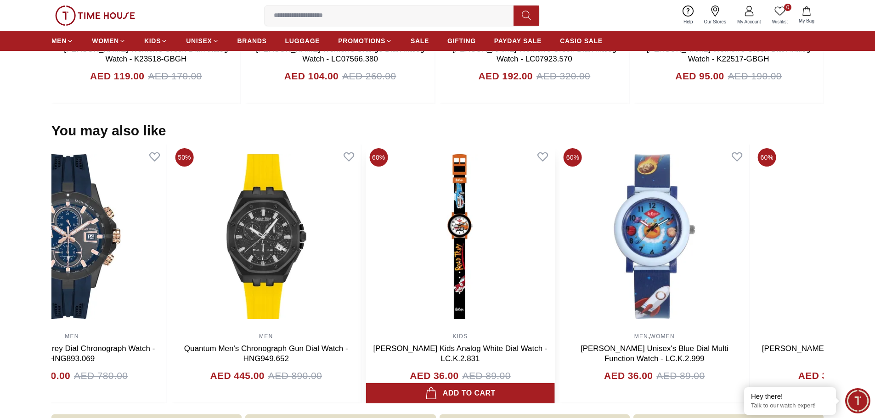
click at [496, 243] on img at bounding box center [460, 237] width 189 height 184
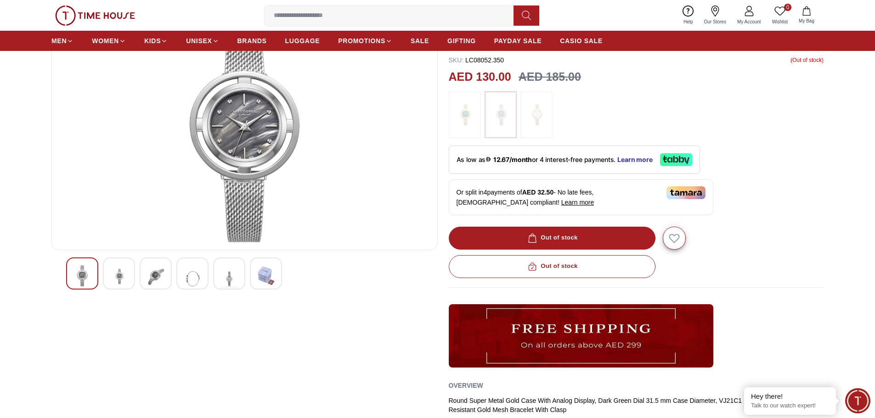
scroll to position [0, 0]
